Goal: Task Accomplishment & Management: Manage account settings

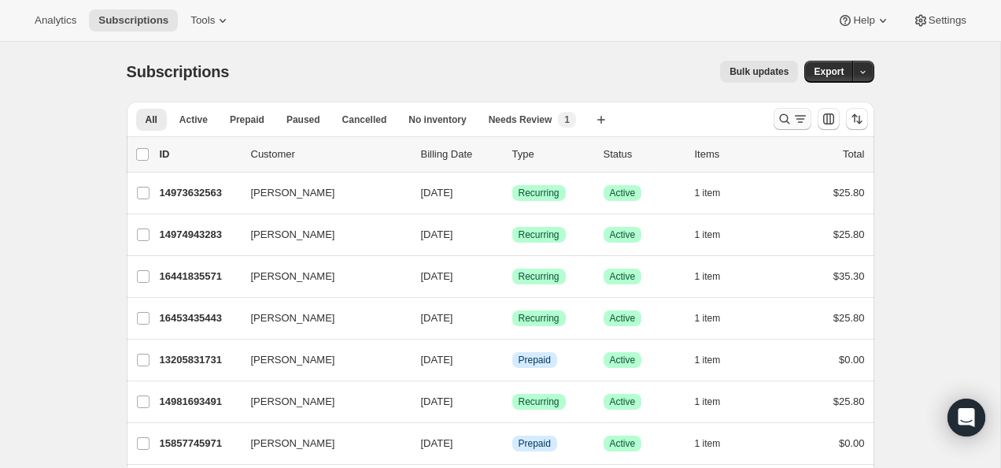
click at [783, 114] on icon "Search and filter results" at bounding box center [784, 119] width 10 height 10
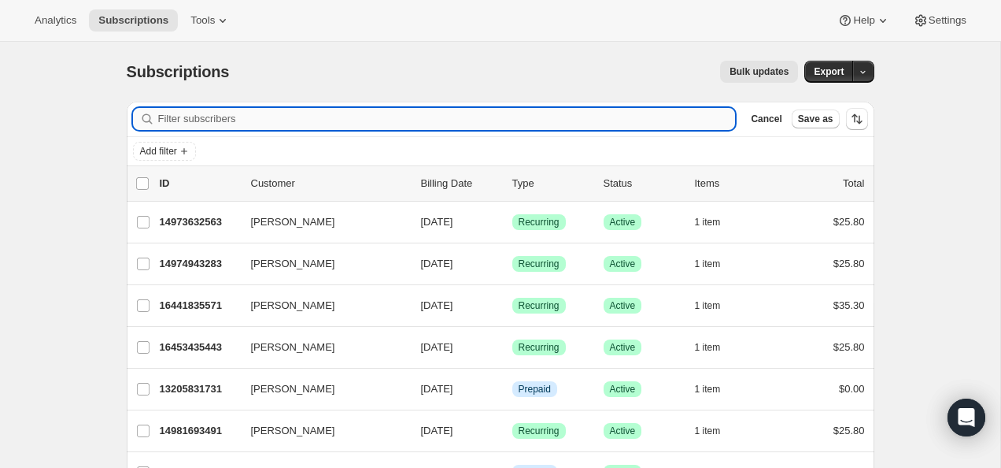
click at [575, 127] on input "Filter subscribers" at bounding box center [447, 119] width 578 height 22
paste input "[PERSON_NAME][EMAIL_ADDRESS][DOMAIN_NAME]"
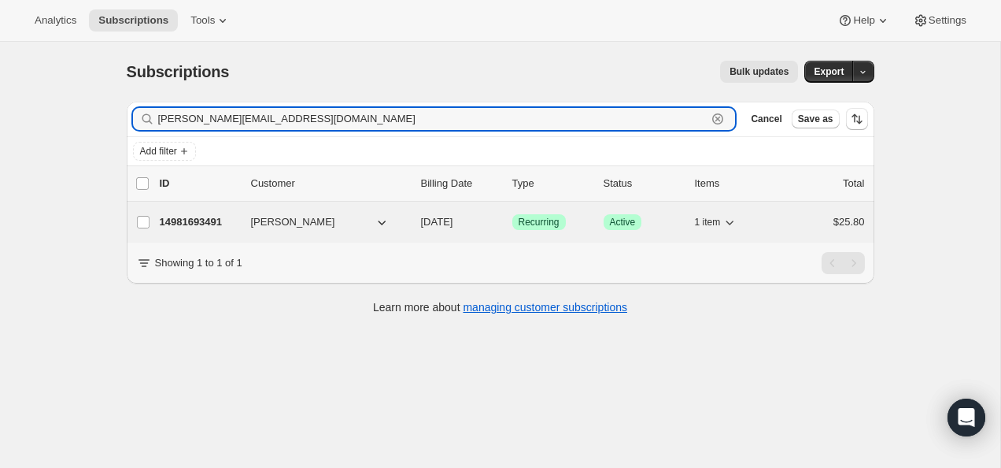
type input "[PERSON_NAME][EMAIL_ADDRESS][DOMAIN_NAME]"
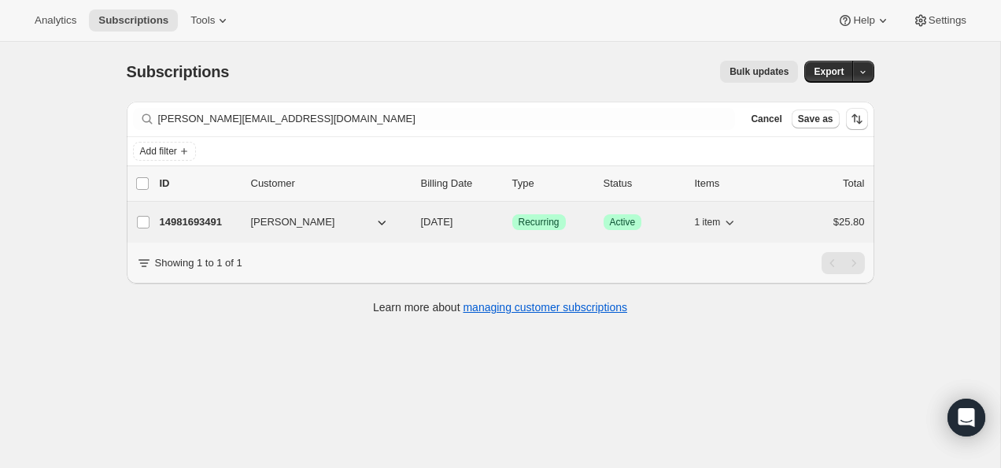
click at [177, 213] on div "14981693491 [PERSON_NAME] [DATE] Success Recurring Success Active 1 item $25.80" at bounding box center [512, 222] width 705 height 22
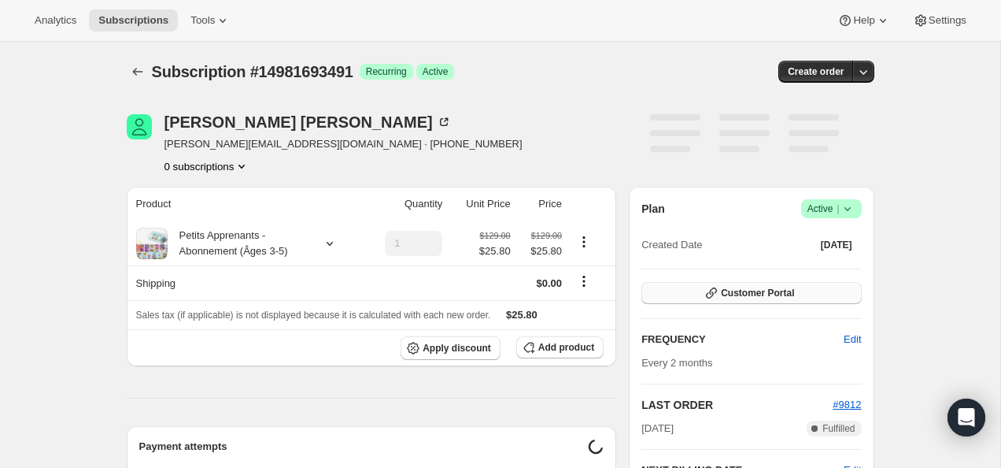
click at [775, 290] on span "Customer Portal" at bounding box center [757, 293] width 73 height 13
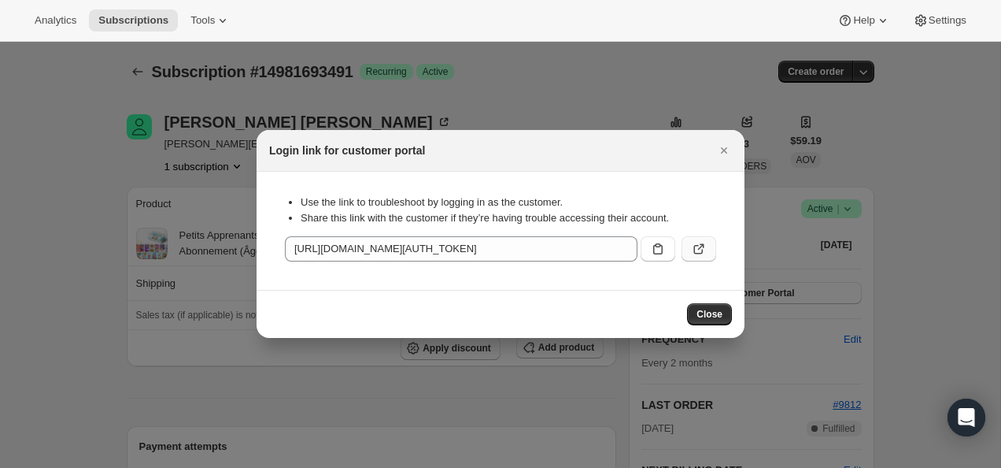
click at [697, 242] on icon ":rcc:" at bounding box center [699, 249] width 16 height 16
click at [723, 151] on icon "Close" at bounding box center [724, 150] width 6 height 6
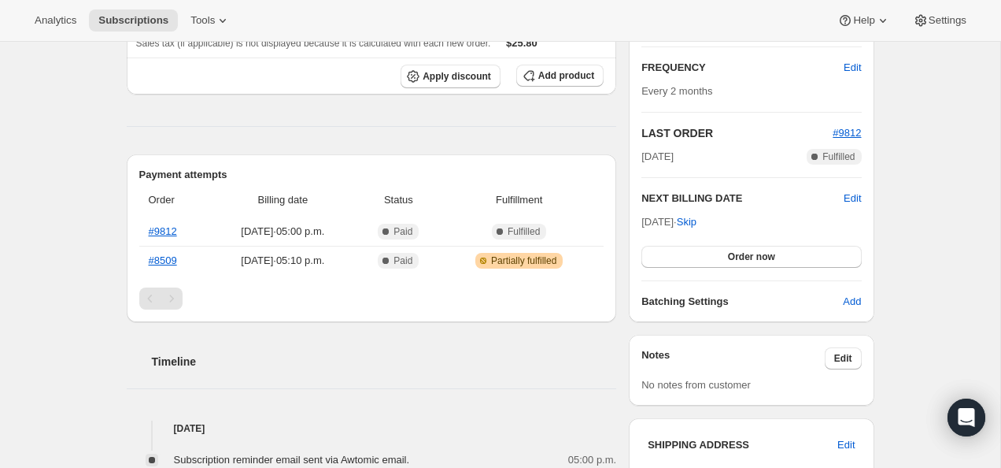
scroll to position [273, 0]
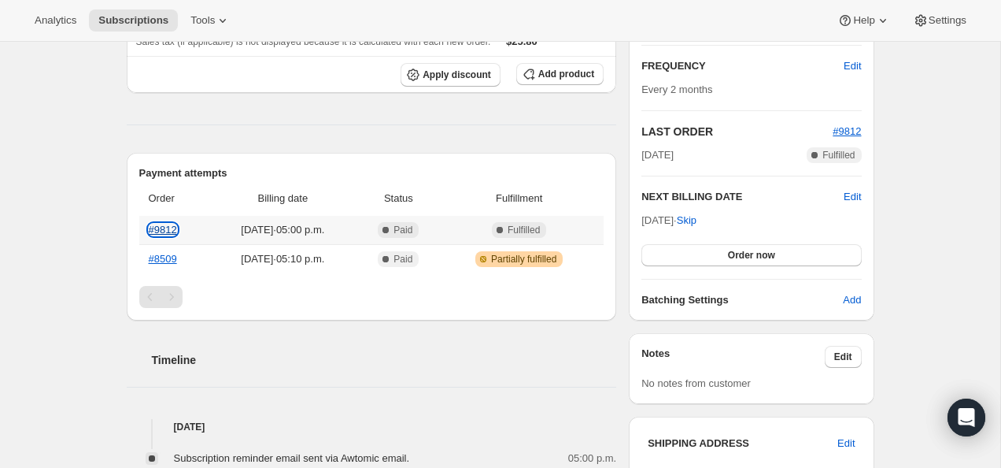
click at [157, 228] on link "#9812" at bounding box center [163, 230] width 28 height 12
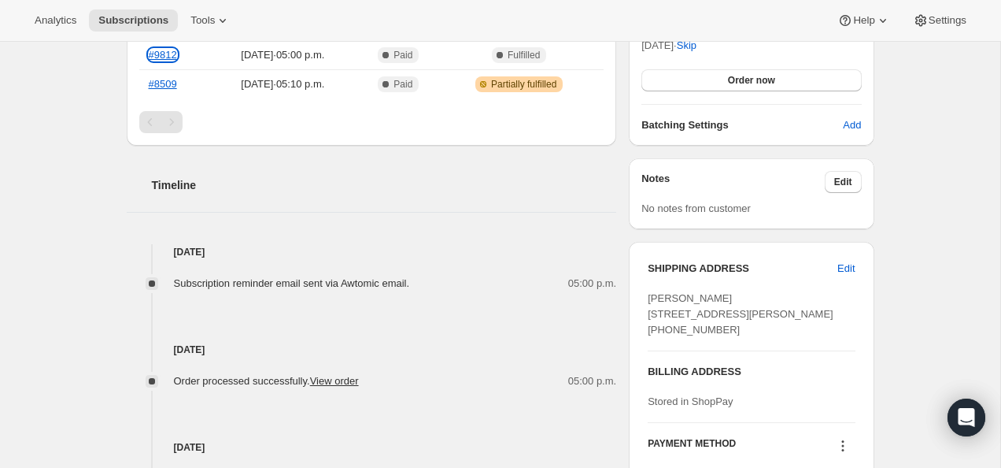
scroll to position [0, 0]
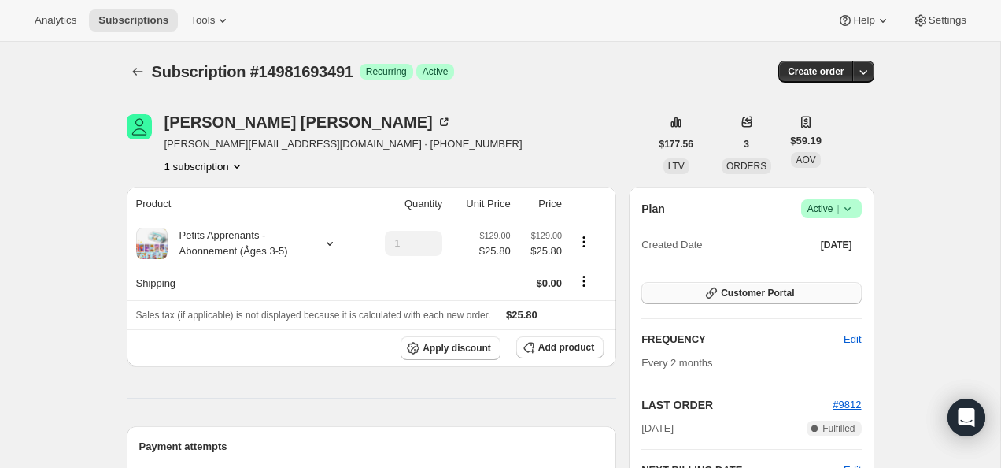
click at [728, 302] on button "Customer Portal" at bounding box center [752, 293] width 220 height 22
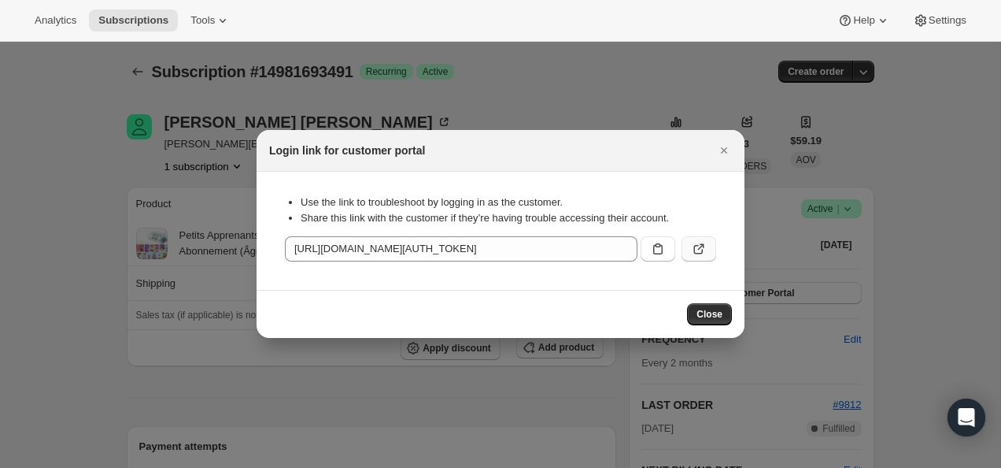
click at [704, 256] on icon ":rcc:" at bounding box center [699, 249] width 16 height 16
